Goal: Information Seeking & Learning: Learn about a topic

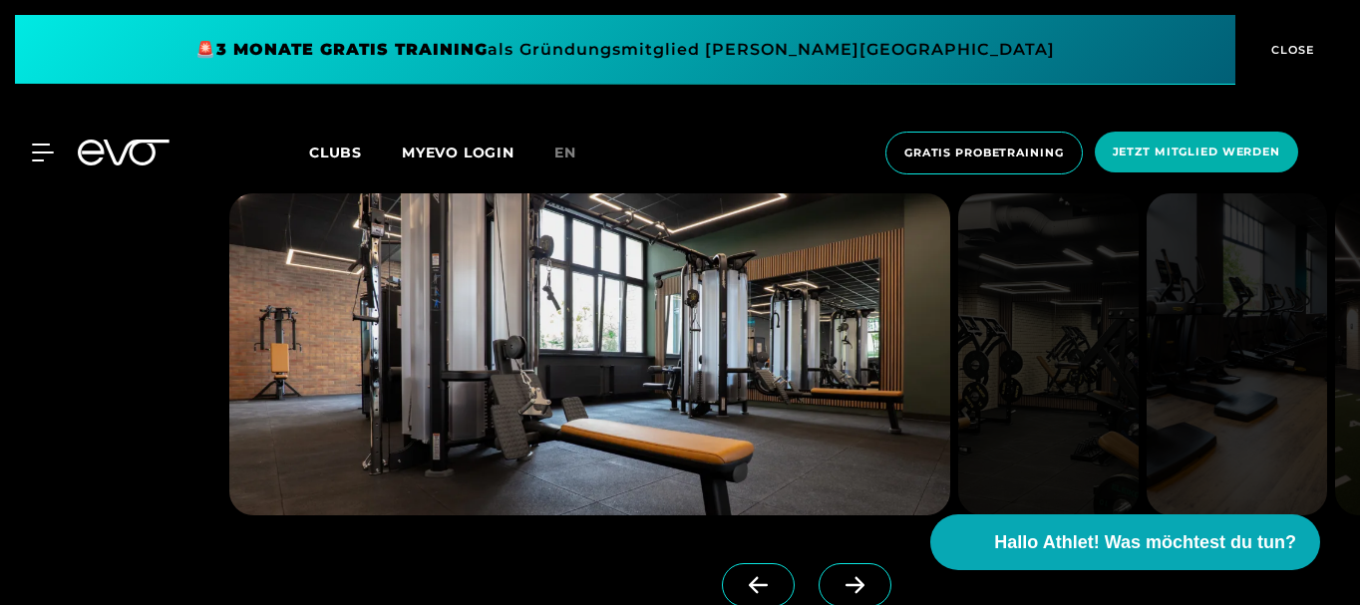
scroll to position [4188, 0]
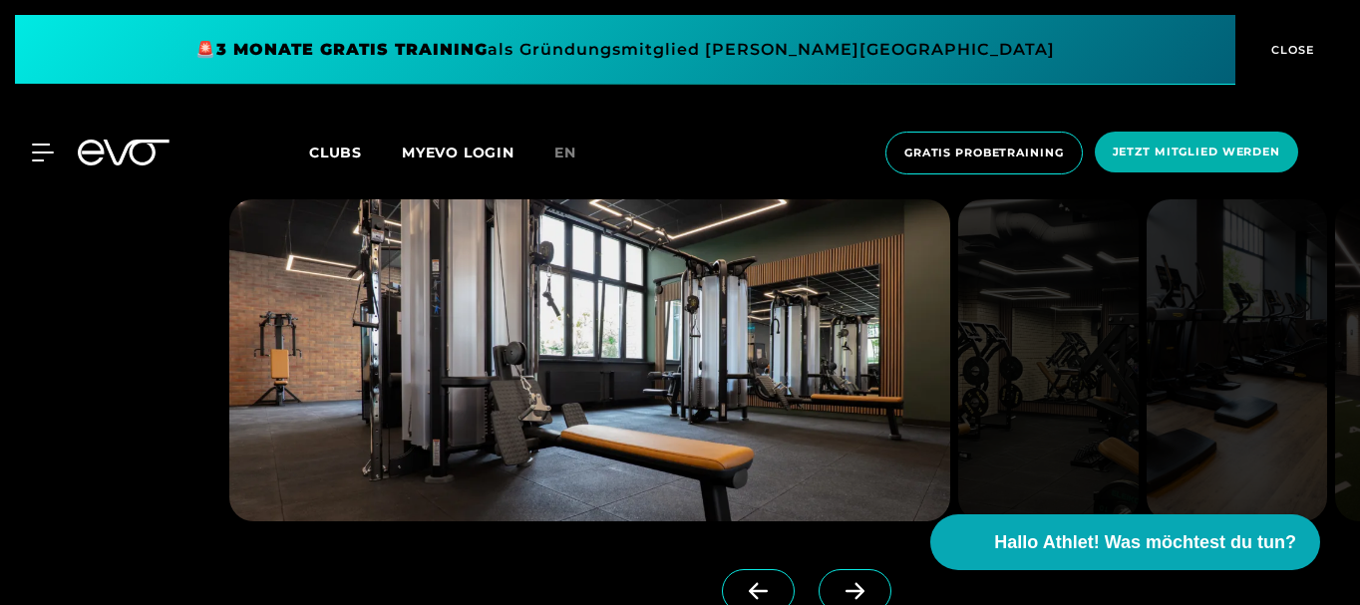
click at [846, 590] on icon at bounding box center [855, 591] width 19 height 17
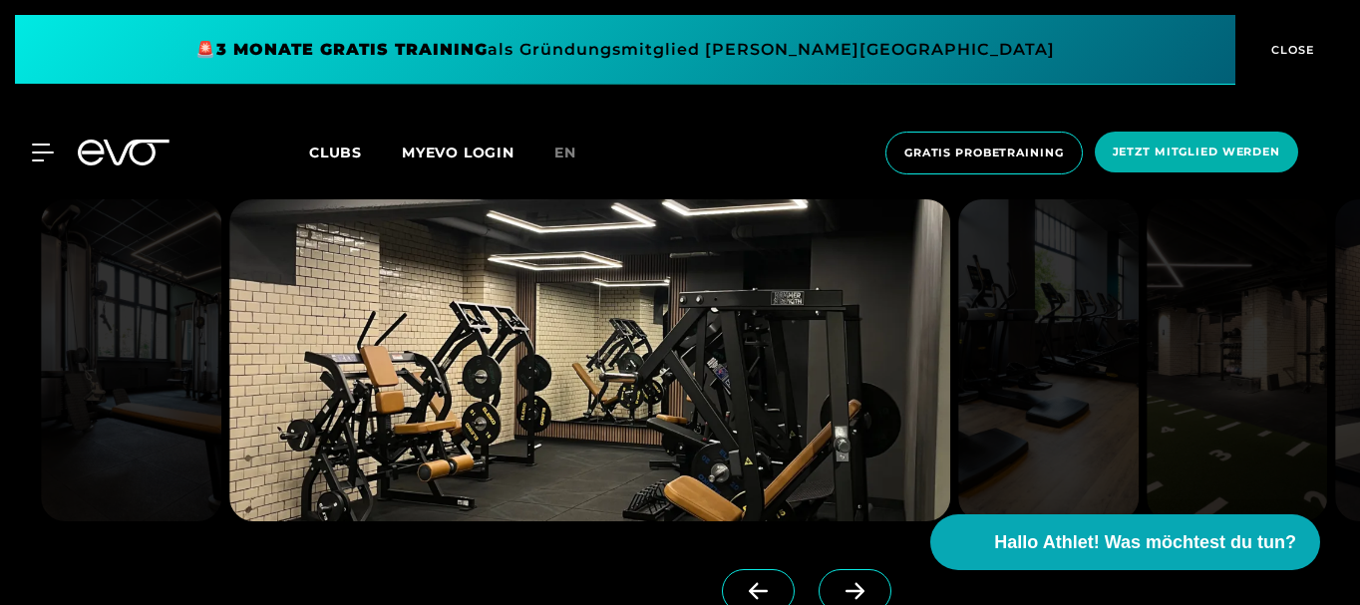
click at [838, 586] on icon at bounding box center [855, 591] width 35 height 18
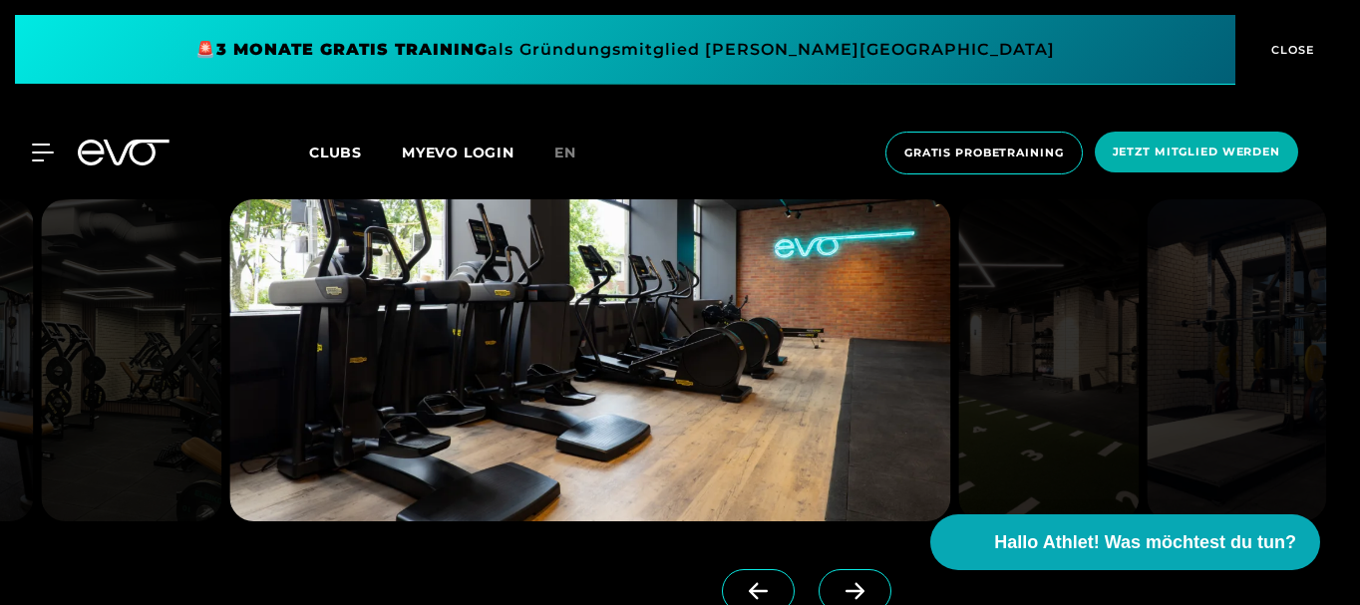
click at [838, 586] on icon at bounding box center [855, 591] width 35 height 18
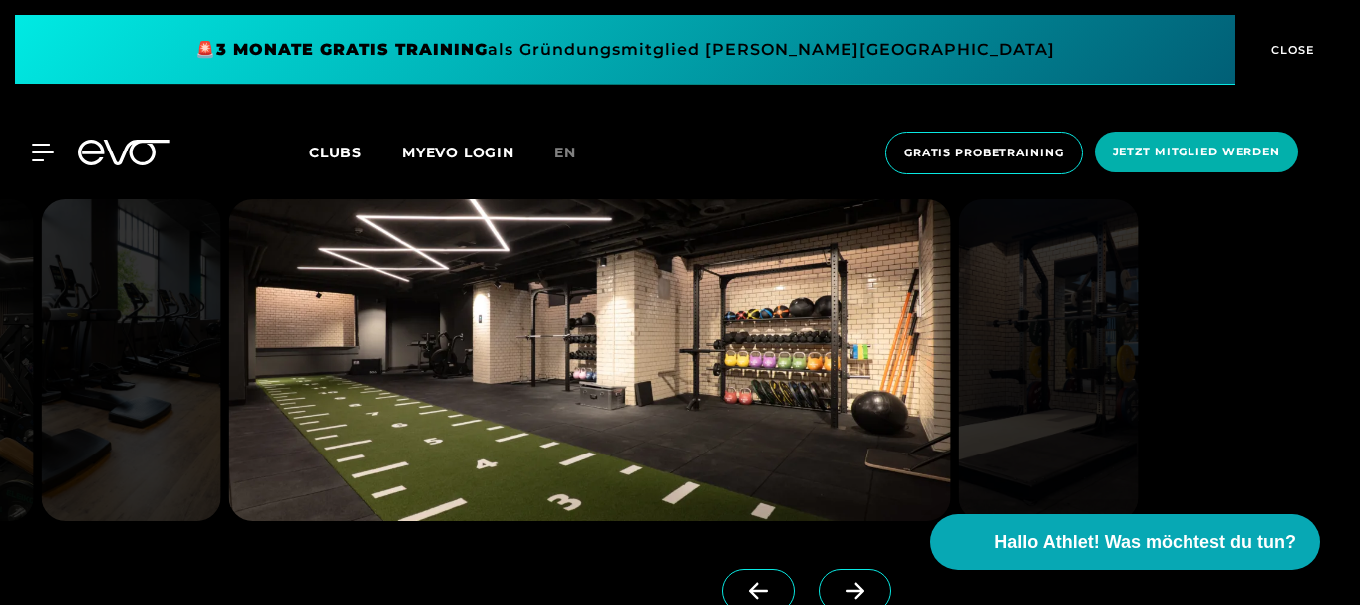
click at [838, 584] on icon at bounding box center [855, 591] width 35 height 18
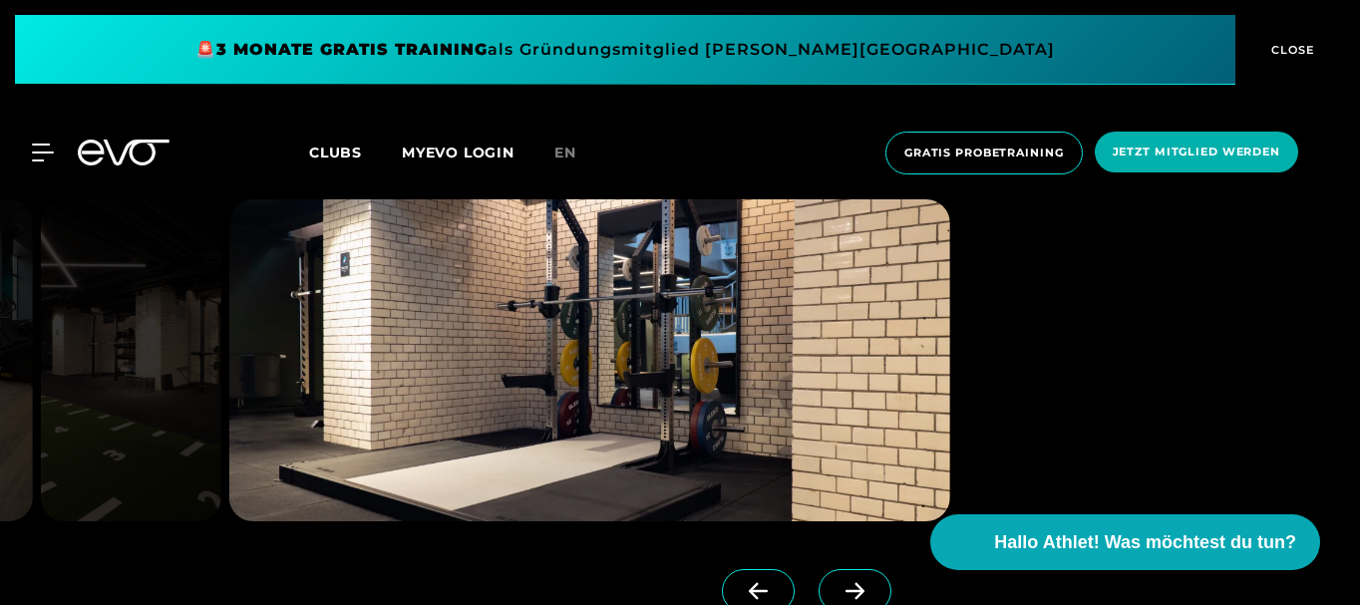
click at [601, 344] on img at bounding box center [589, 360] width 721 height 322
click at [838, 585] on icon at bounding box center [855, 591] width 35 height 18
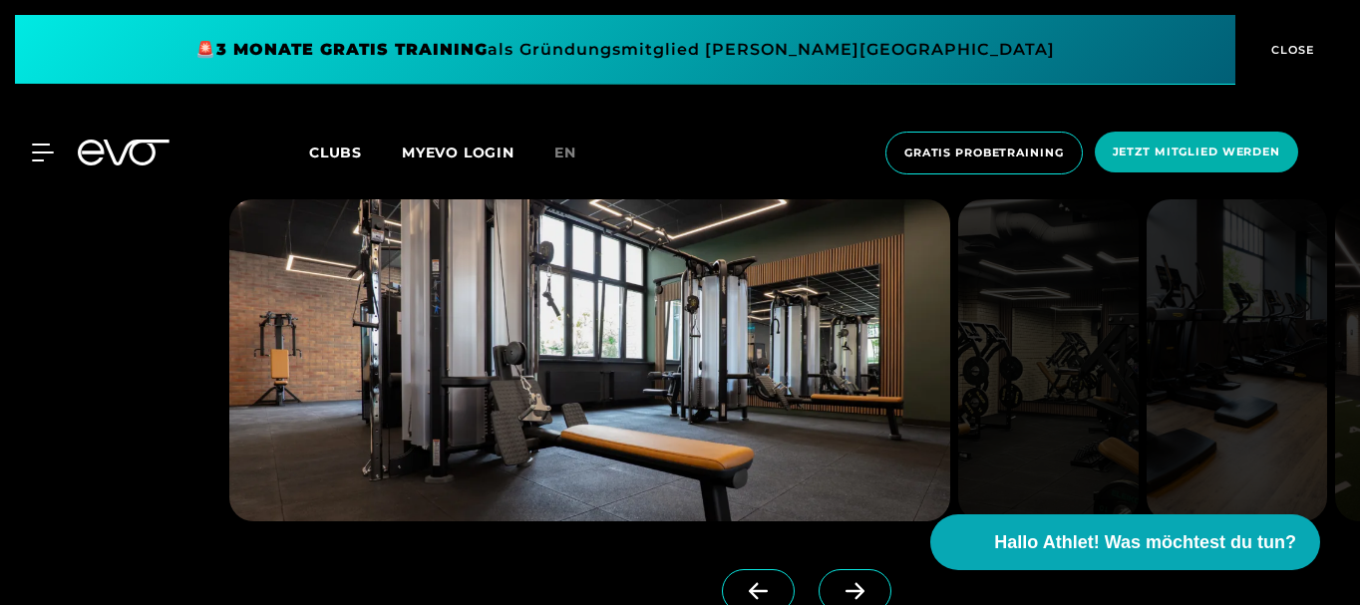
click at [838, 590] on icon at bounding box center [855, 591] width 35 height 18
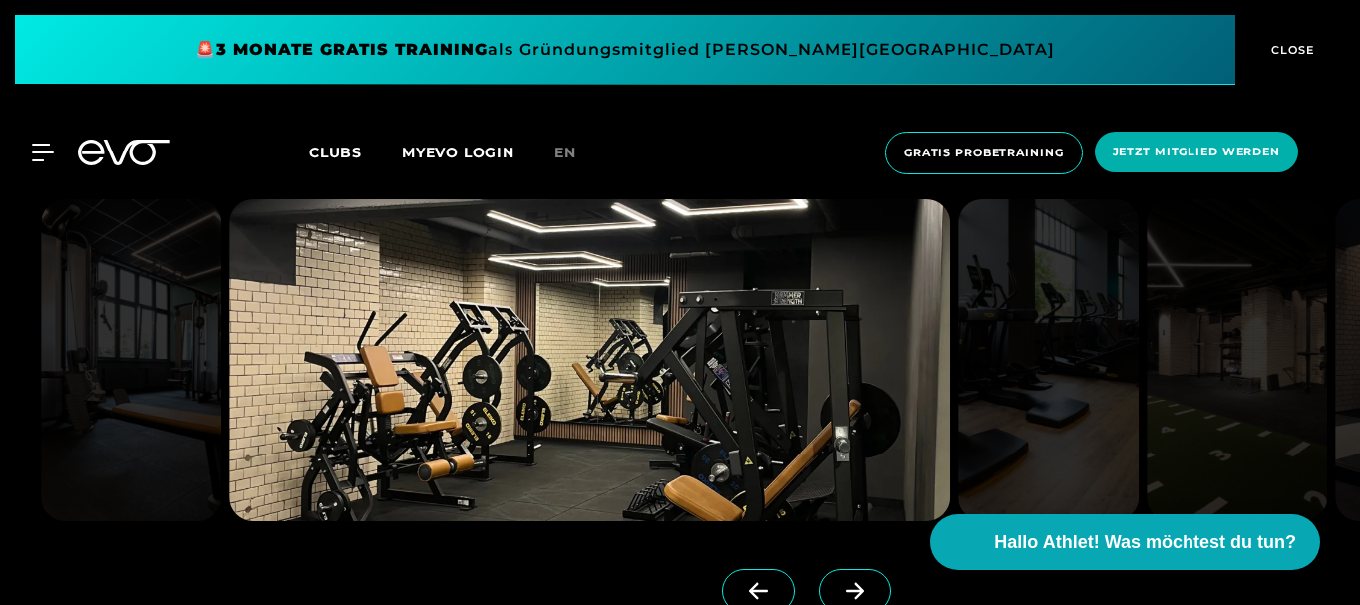
click at [838, 590] on icon at bounding box center [855, 591] width 35 height 18
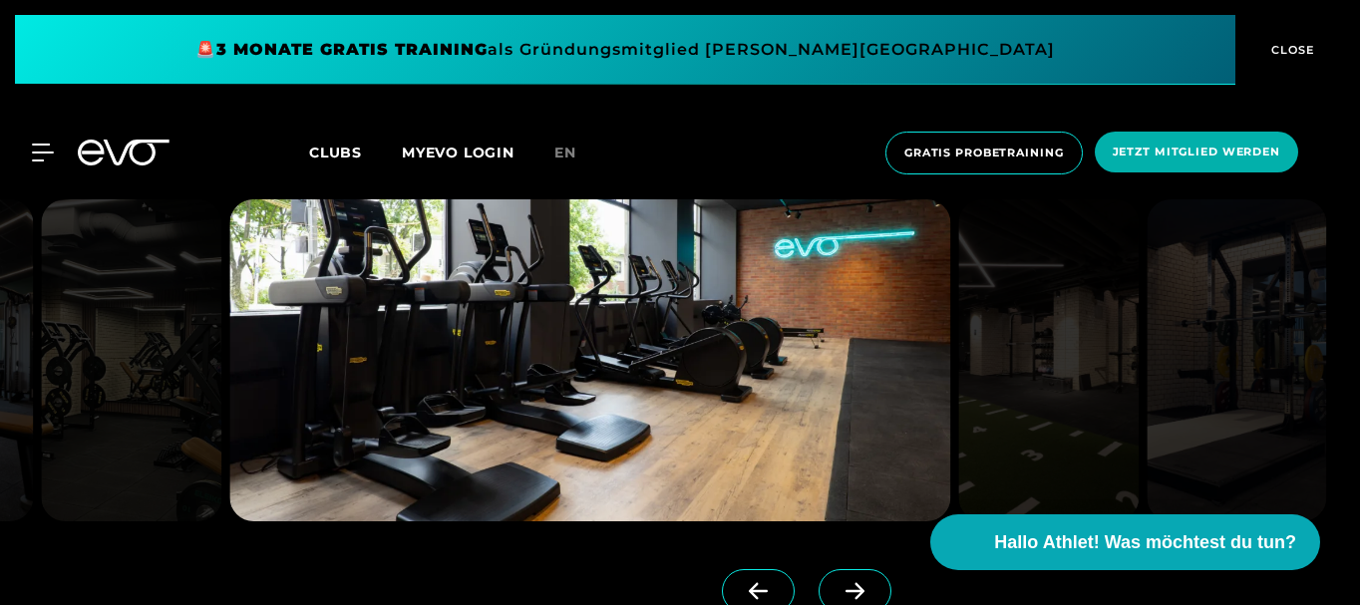
click at [838, 590] on icon at bounding box center [855, 591] width 35 height 18
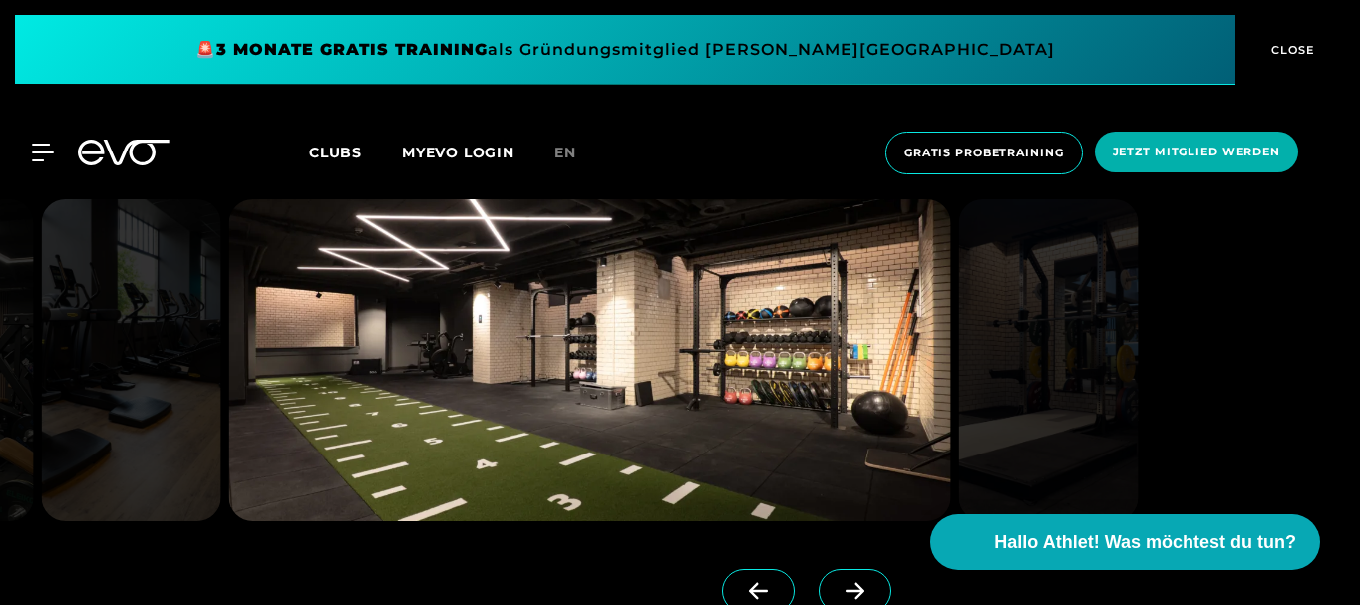
click at [838, 590] on icon at bounding box center [855, 591] width 35 height 18
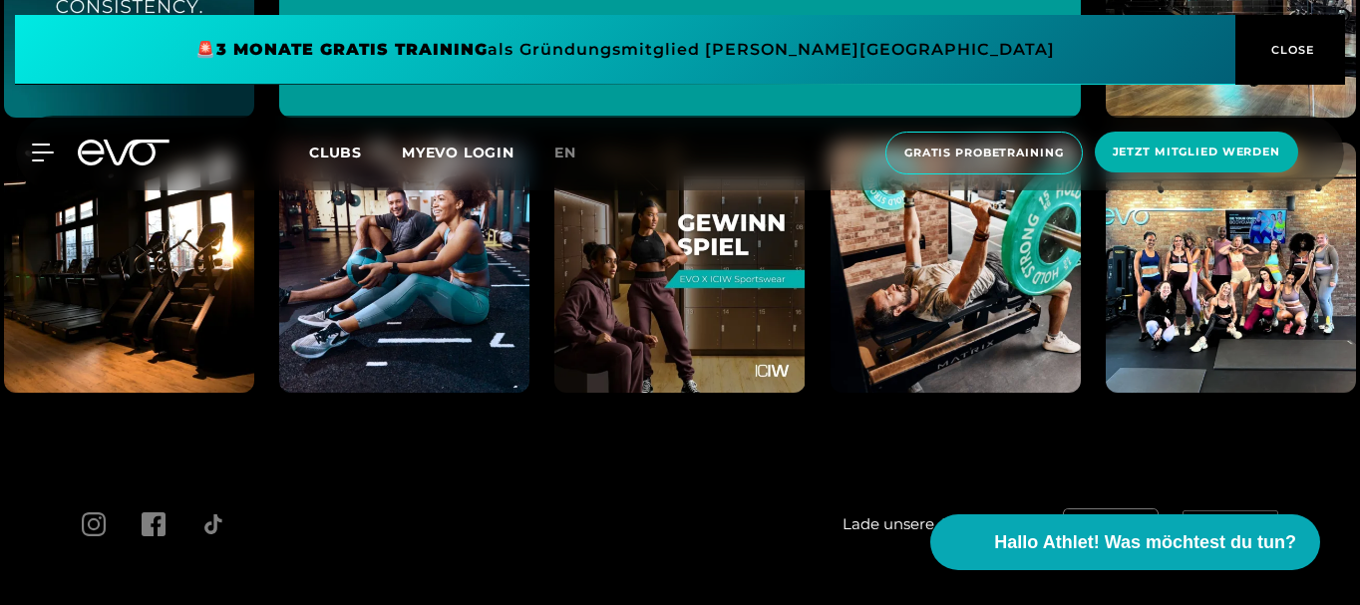
scroll to position [8498, 0]
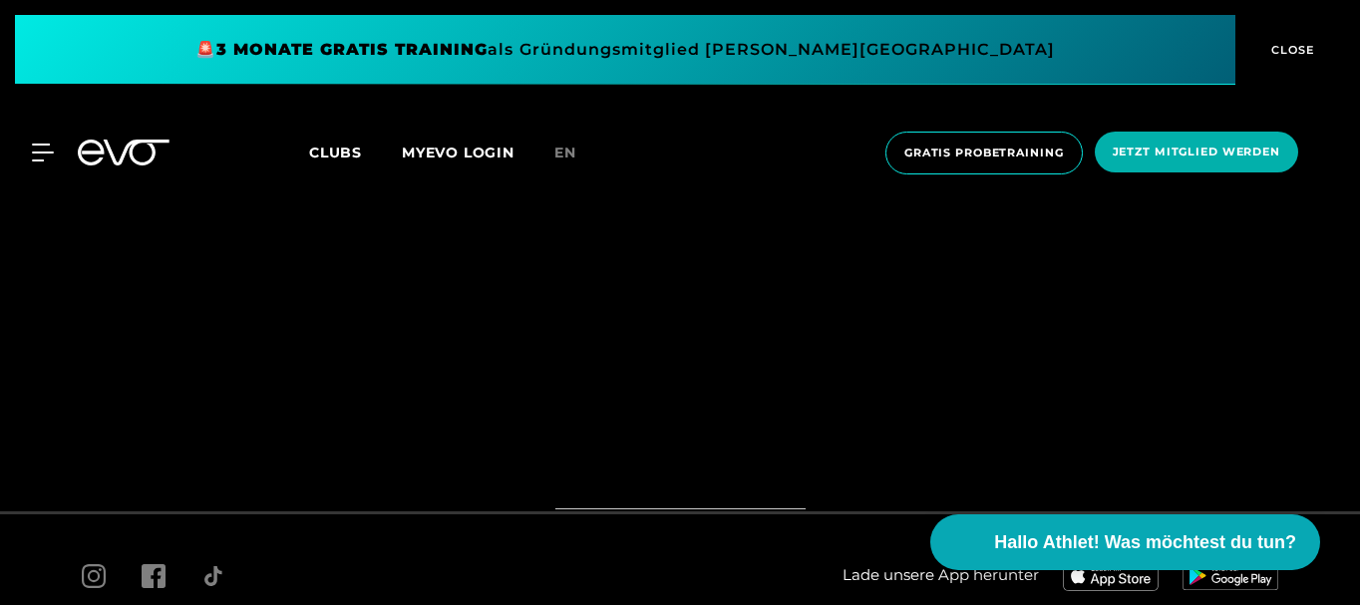
scroll to position [646, 0]
